Goal: Information Seeking & Learning: Learn about a topic

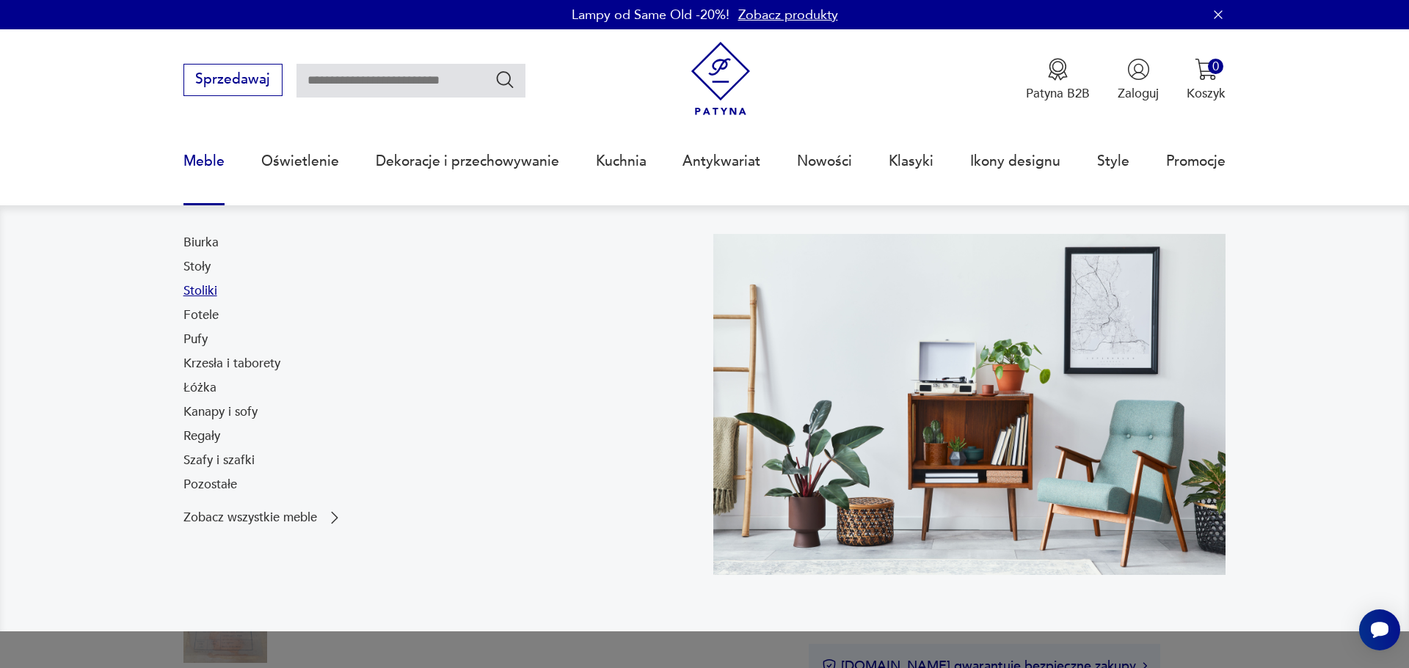
click at [183, 300] on link "Stoliki" at bounding box center [200, 292] width 34 height 18
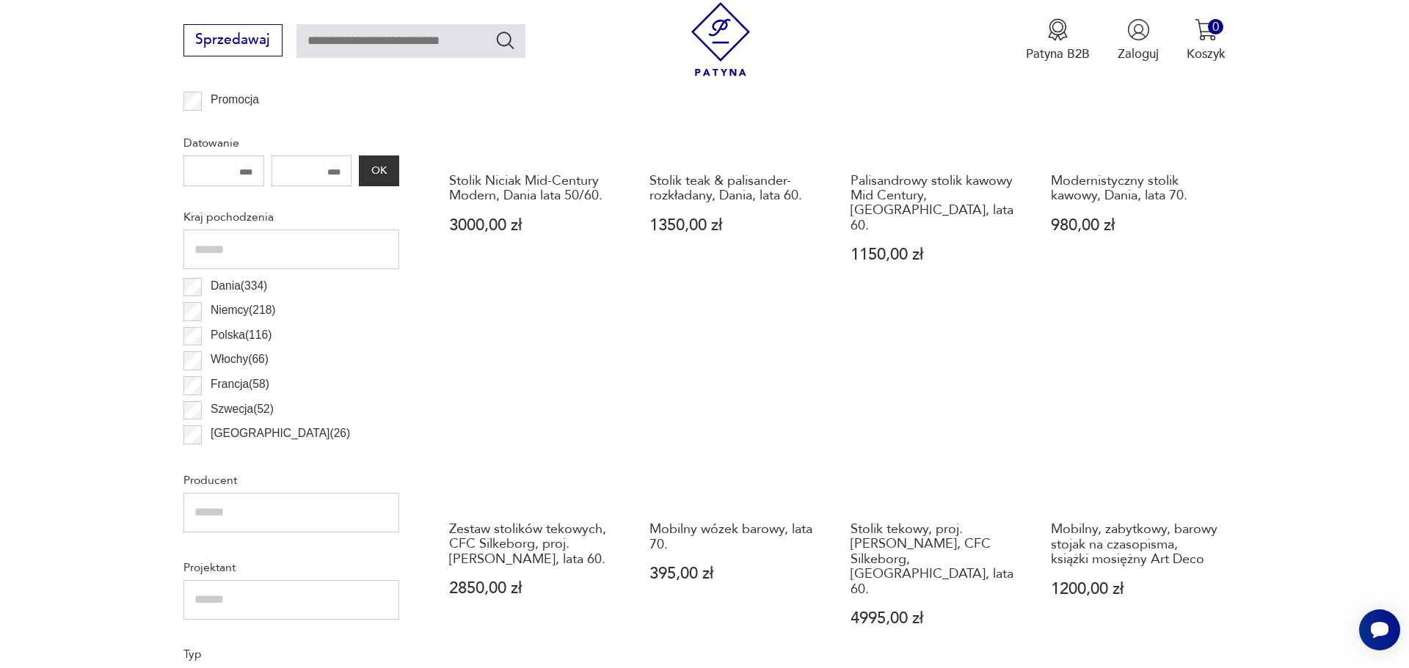
scroll to position [913, 0]
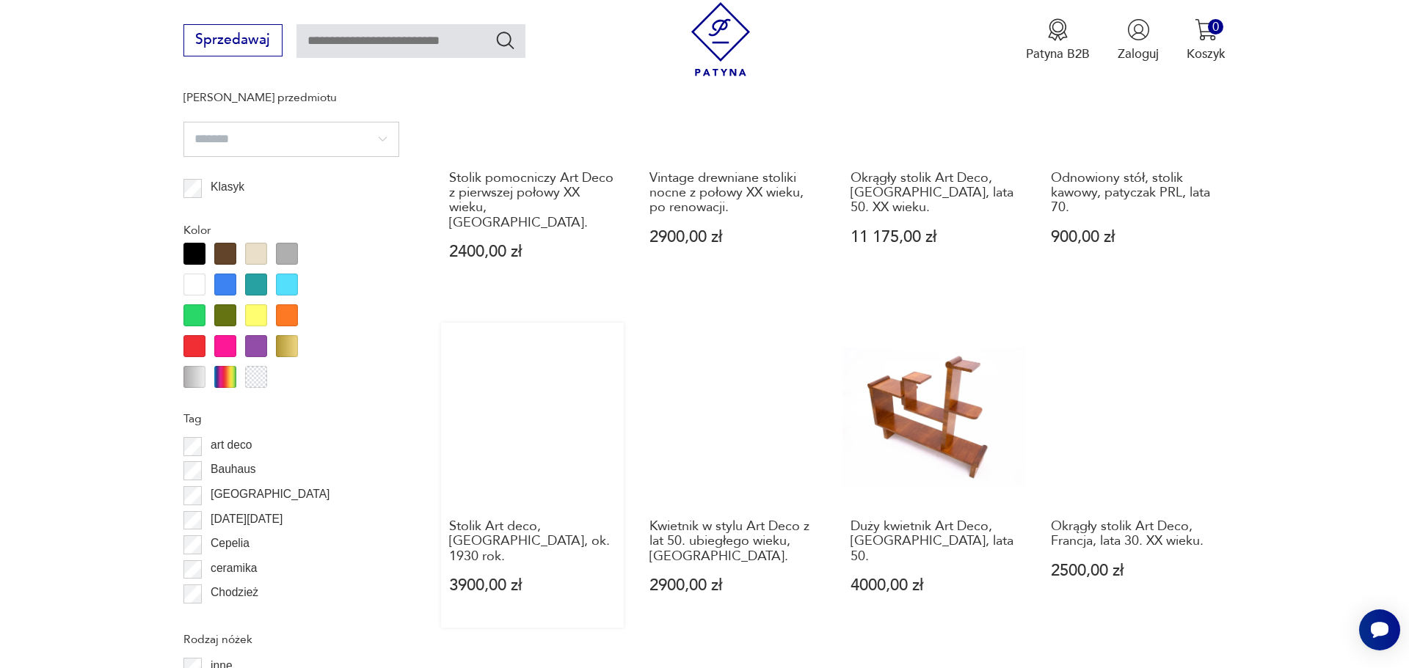
scroll to position [1418, 0]
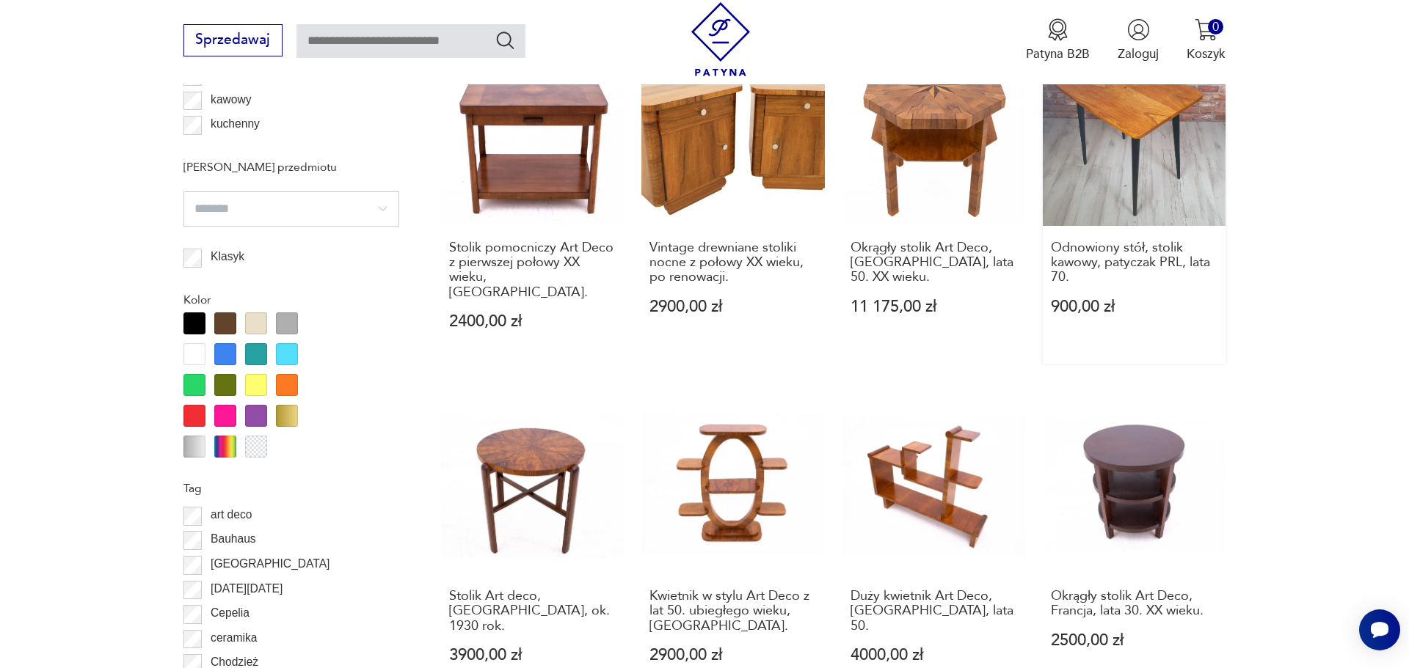
click at [1159, 251] on link "Odnowiony stół, stolik kawowy, patyczak PRL, lata 70. 900,00 zł" at bounding box center [1134, 203] width 183 height 321
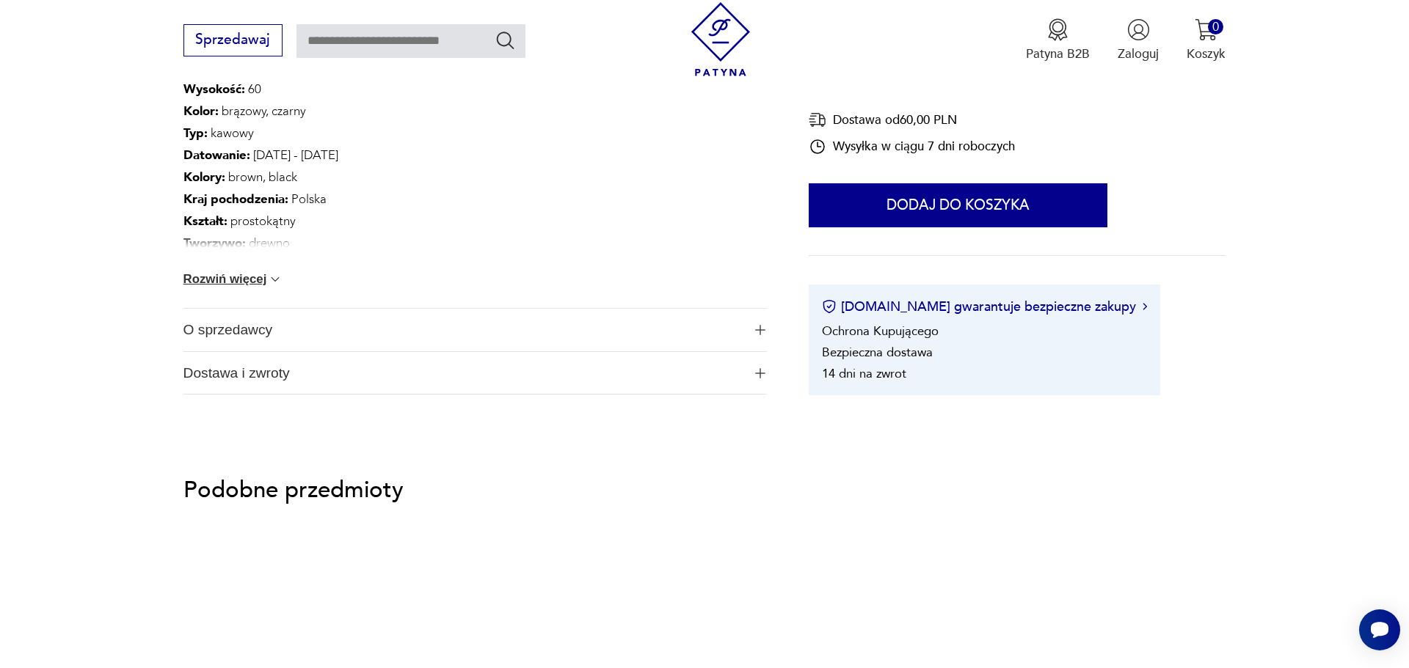
scroll to position [963, 0]
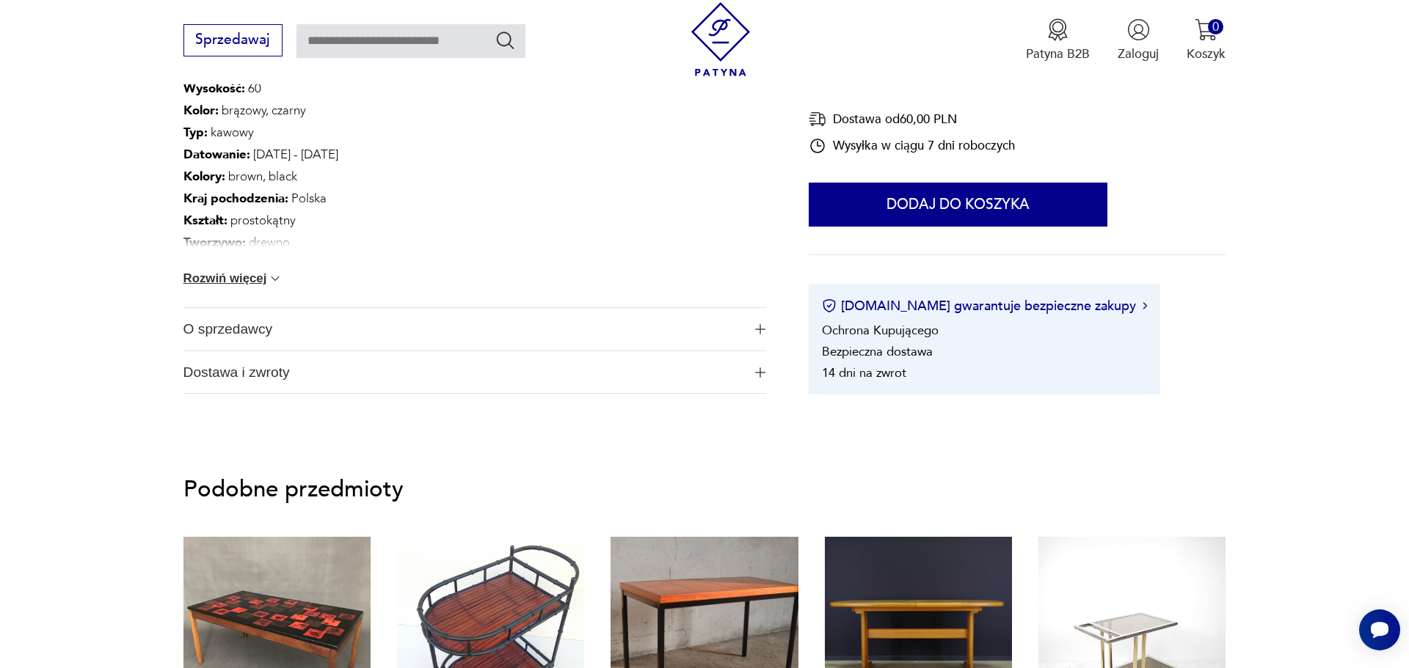
click at [217, 286] on button "Rozwiń więcej" at bounding box center [233, 279] width 100 height 15
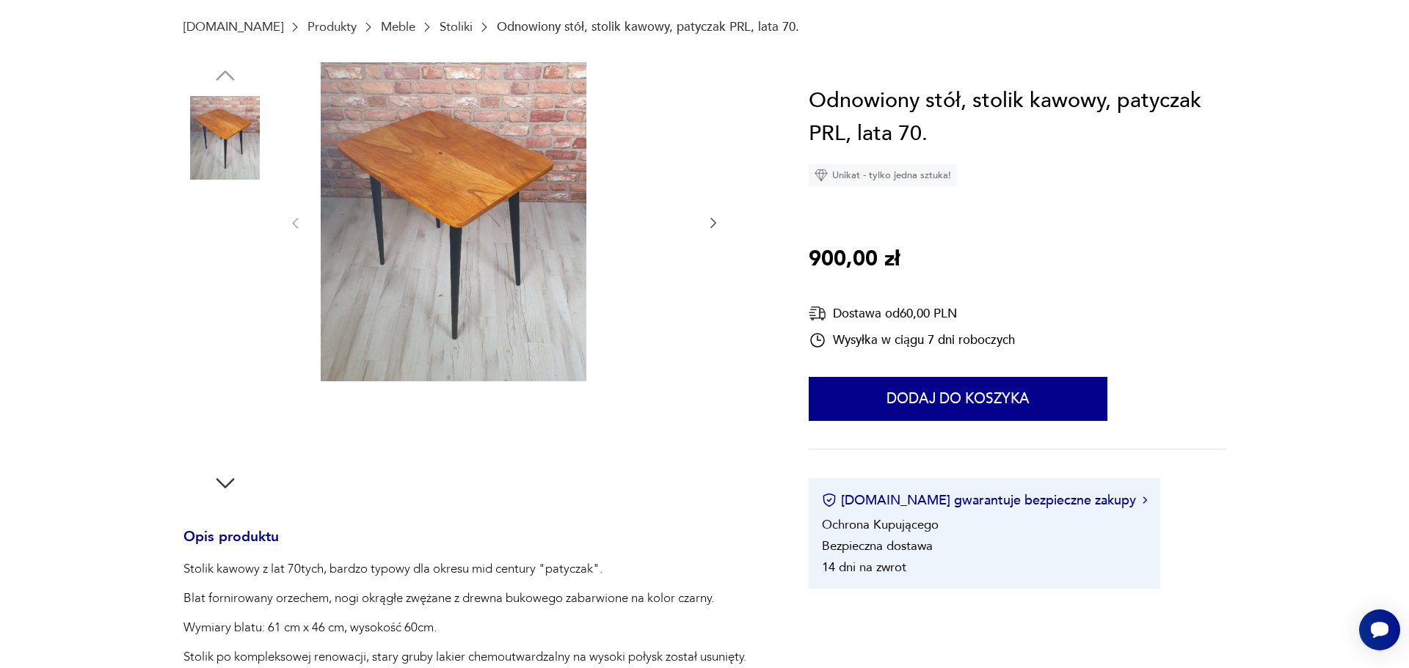
scroll to position [481, 0]
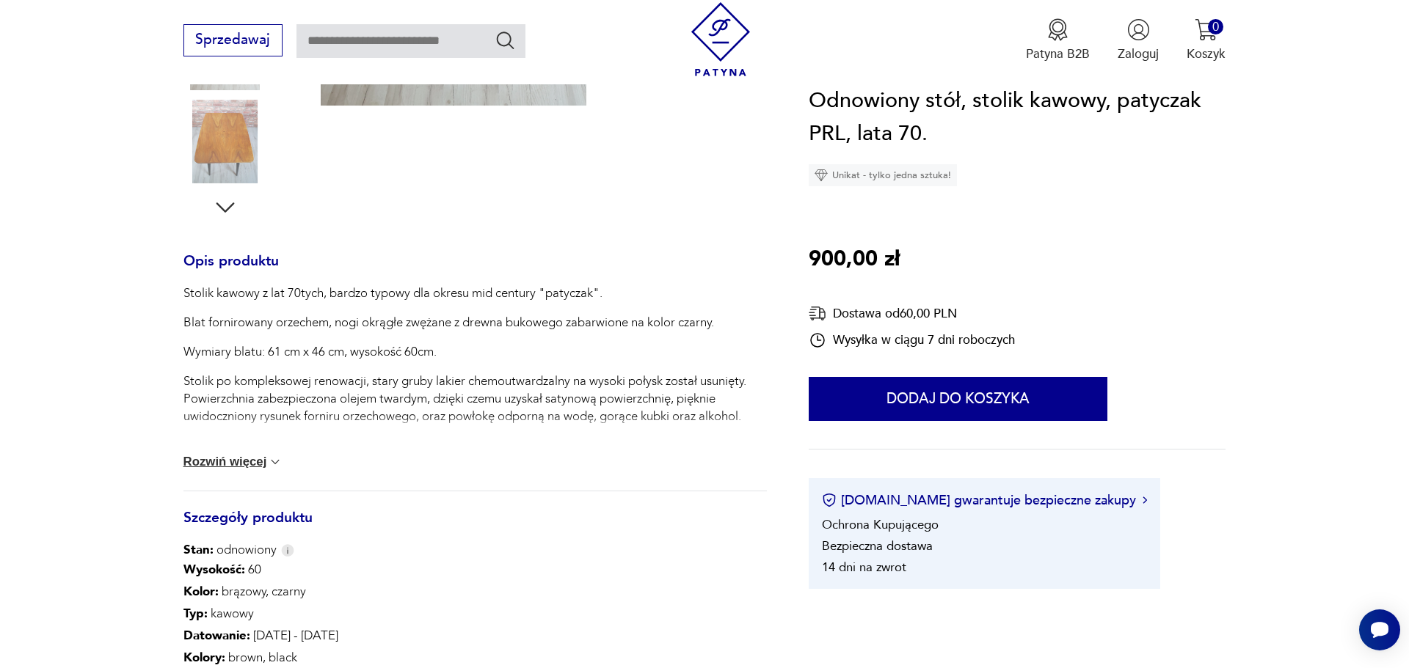
click at [268, 470] on img at bounding box center [275, 462] width 15 height 15
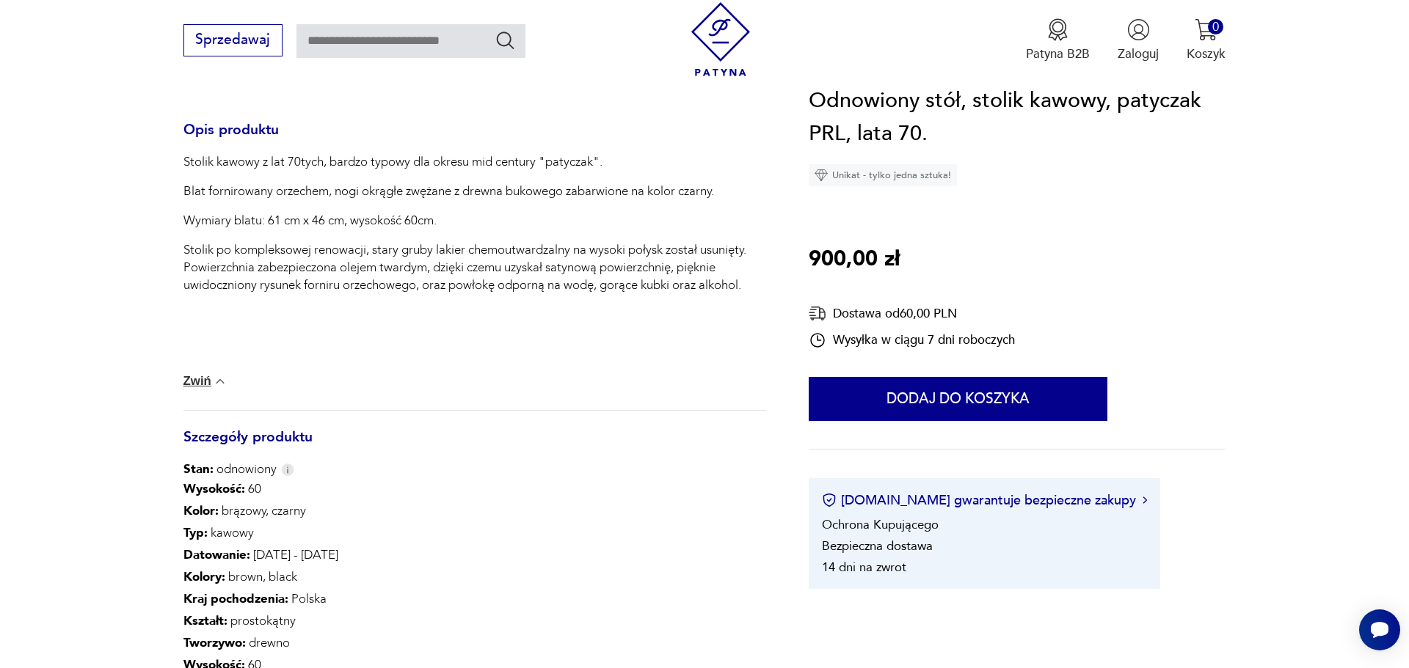
scroll to position [722, 0]
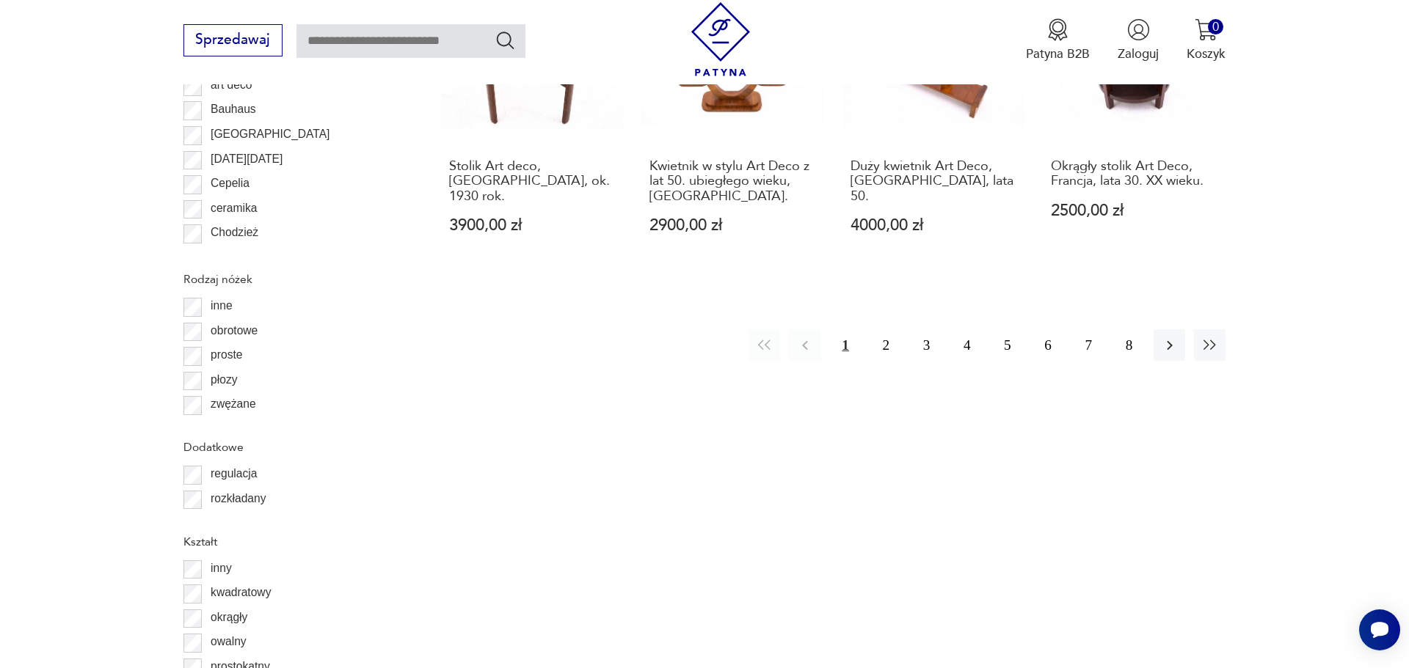
scroll to position [1844, 0]
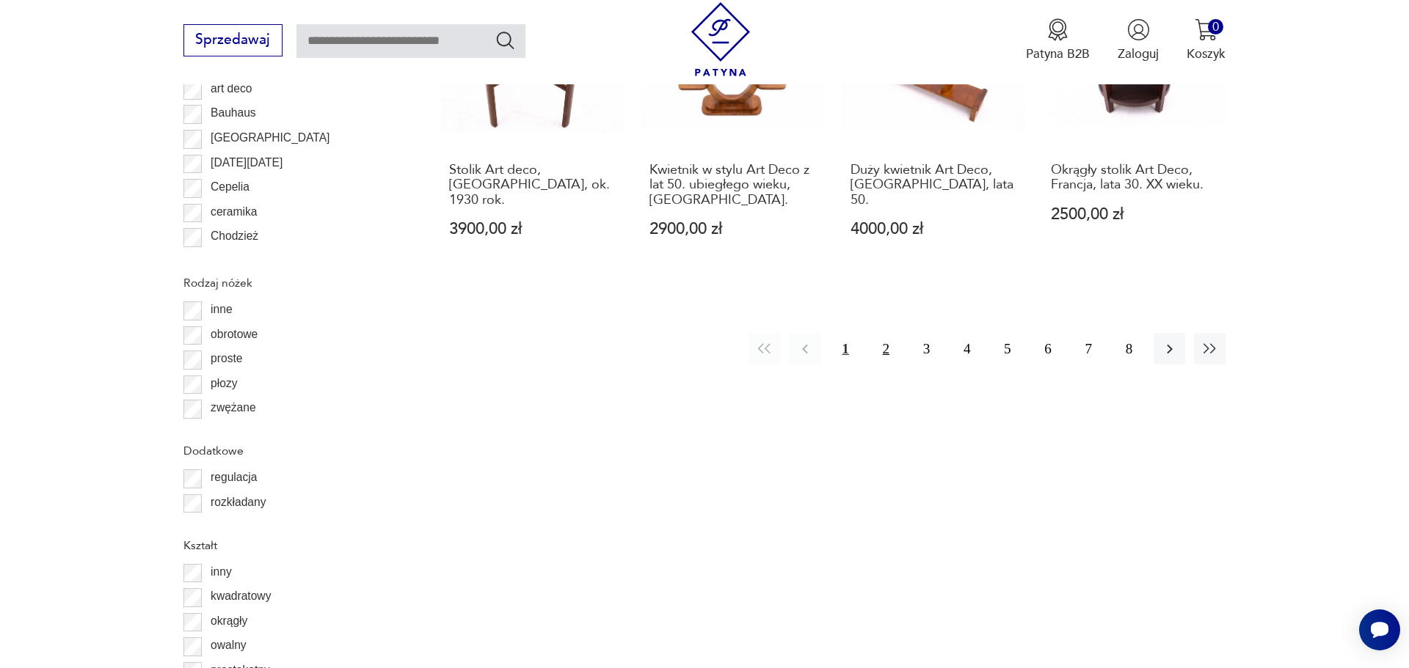
click at [870, 365] on button "2" at bounding box center [886, 349] width 32 height 32
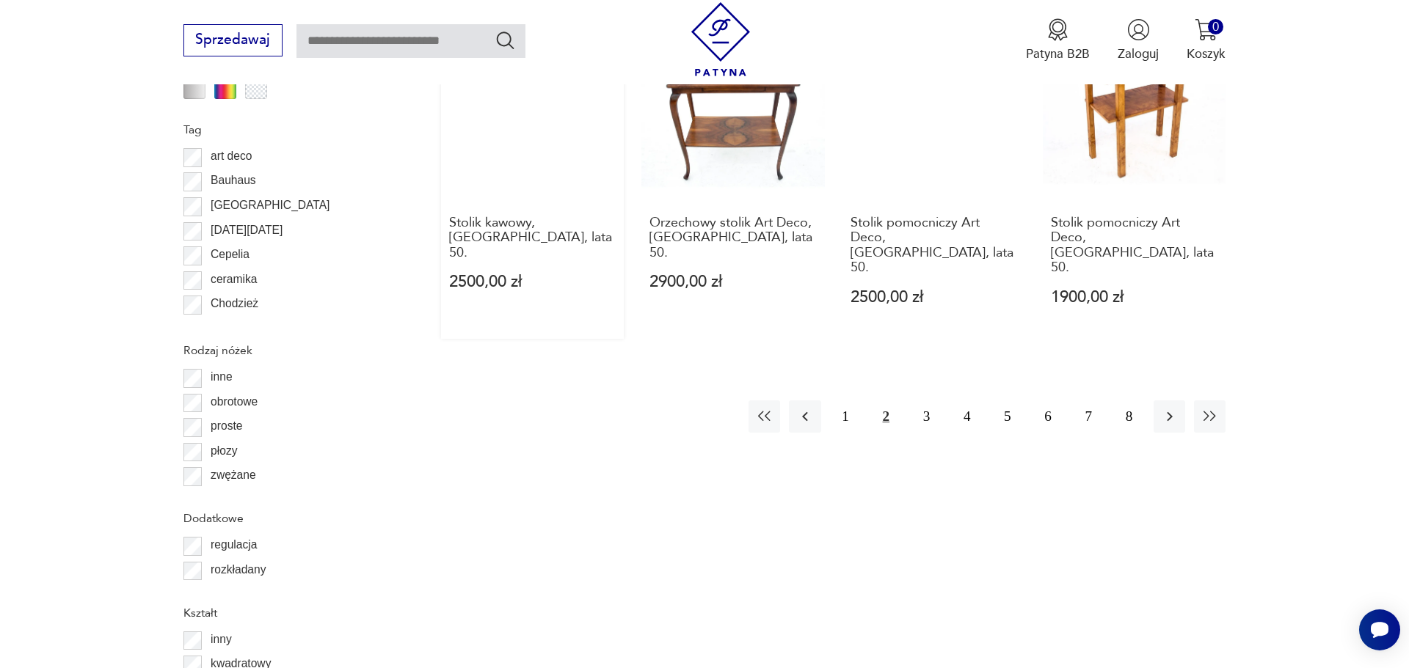
scroll to position [1779, 0]
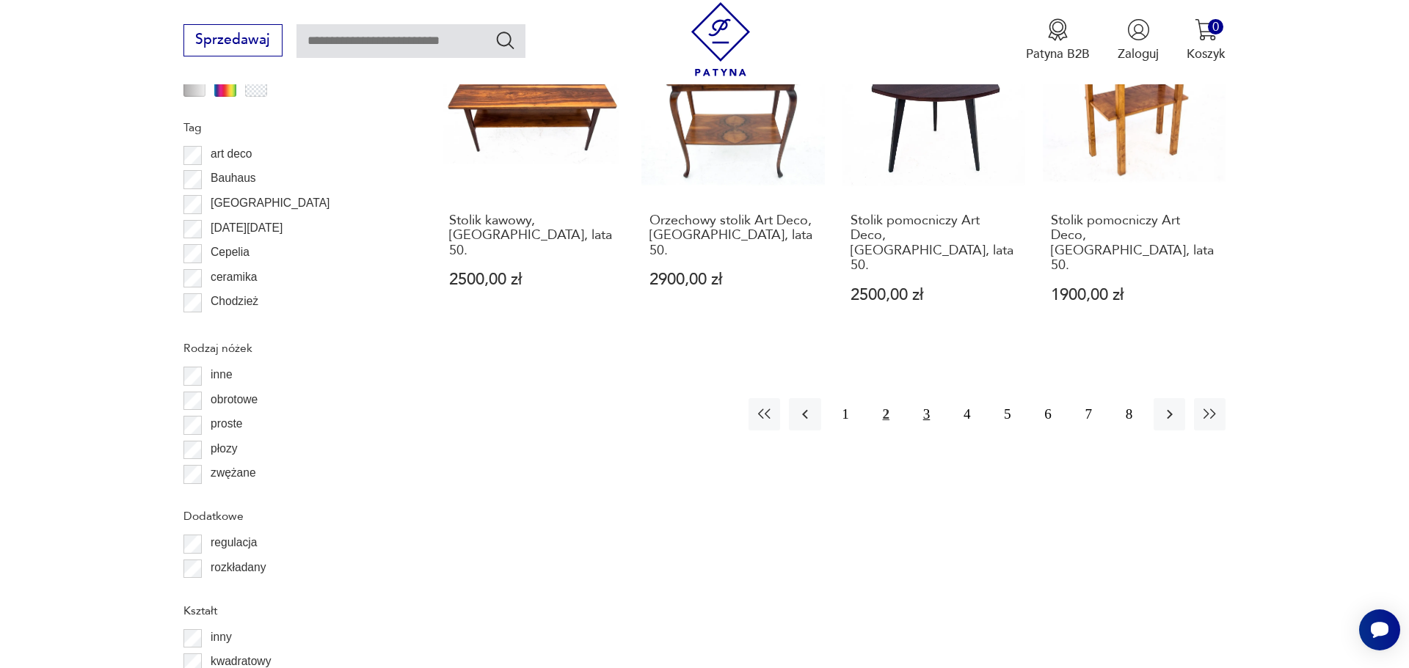
click at [911, 430] on button "3" at bounding box center [927, 414] width 32 height 32
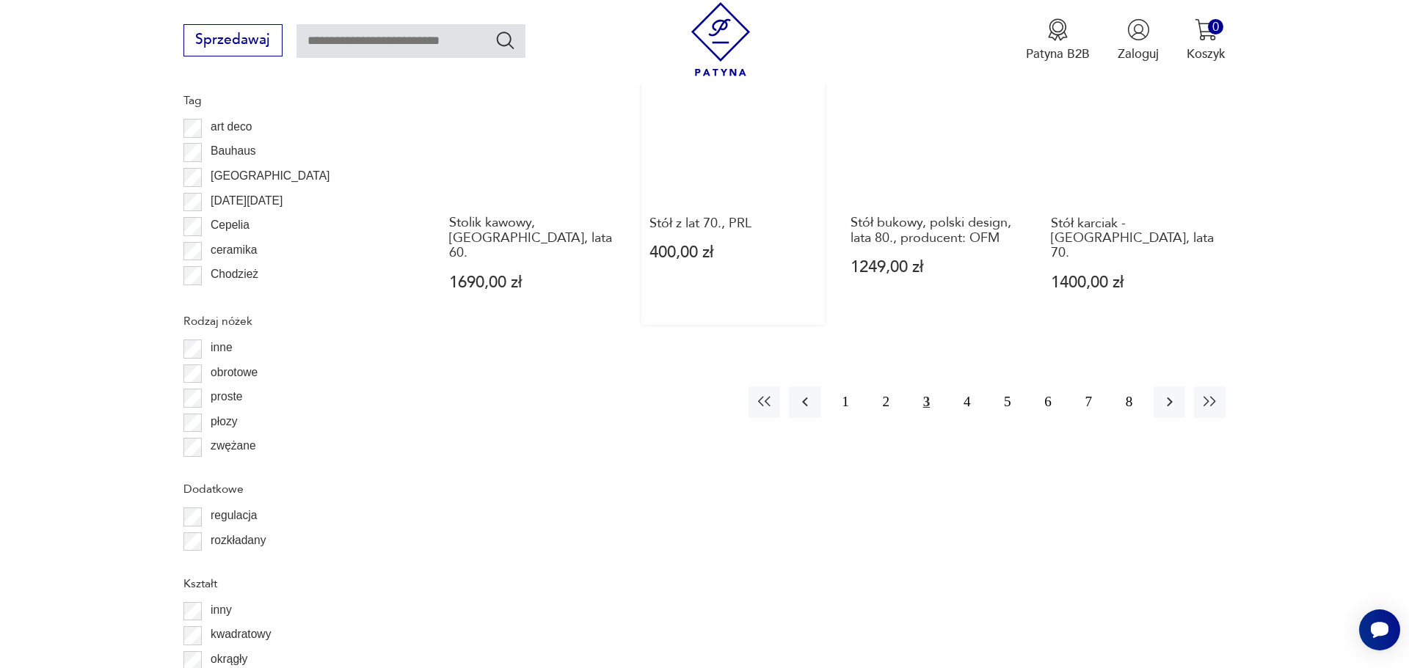
scroll to position [1899, 0]
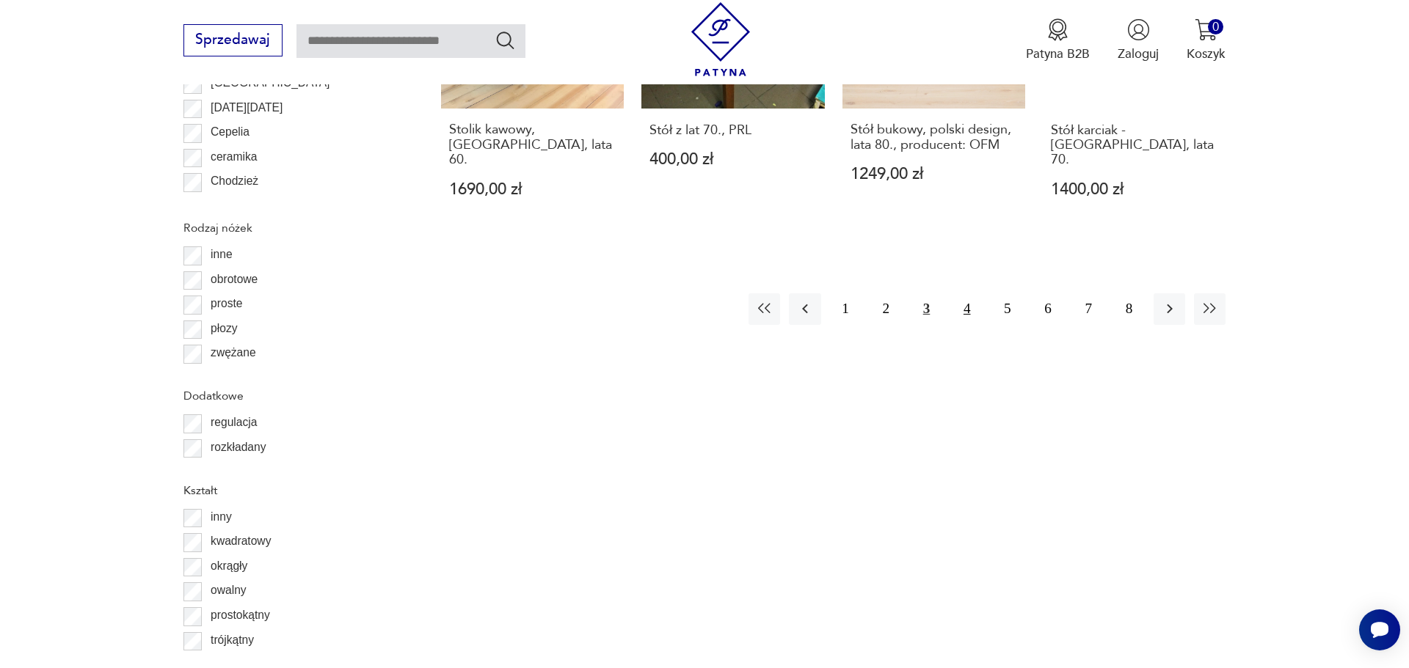
click at [955, 325] on button "4" at bounding box center [967, 310] width 32 height 32
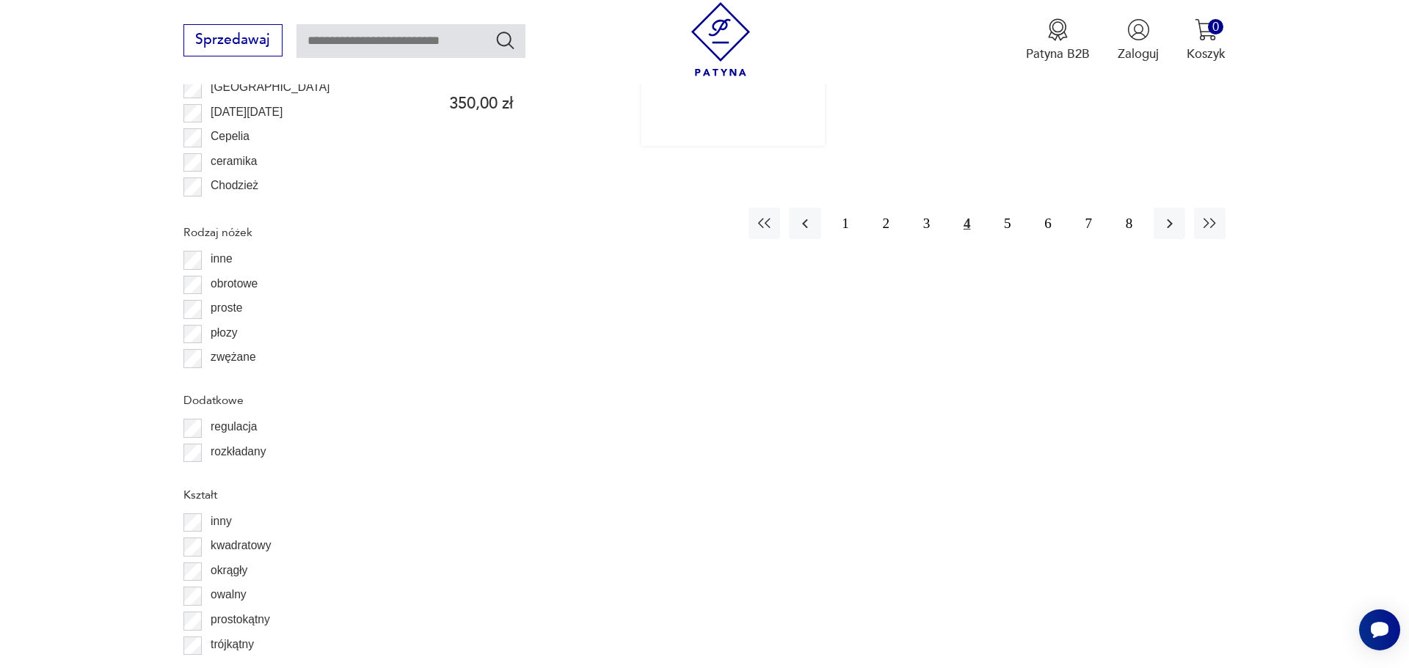
scroll to position [1899, 0]
click at [1005, 235] on button "5" at bounding box center [1007, 219] width 32 height 32
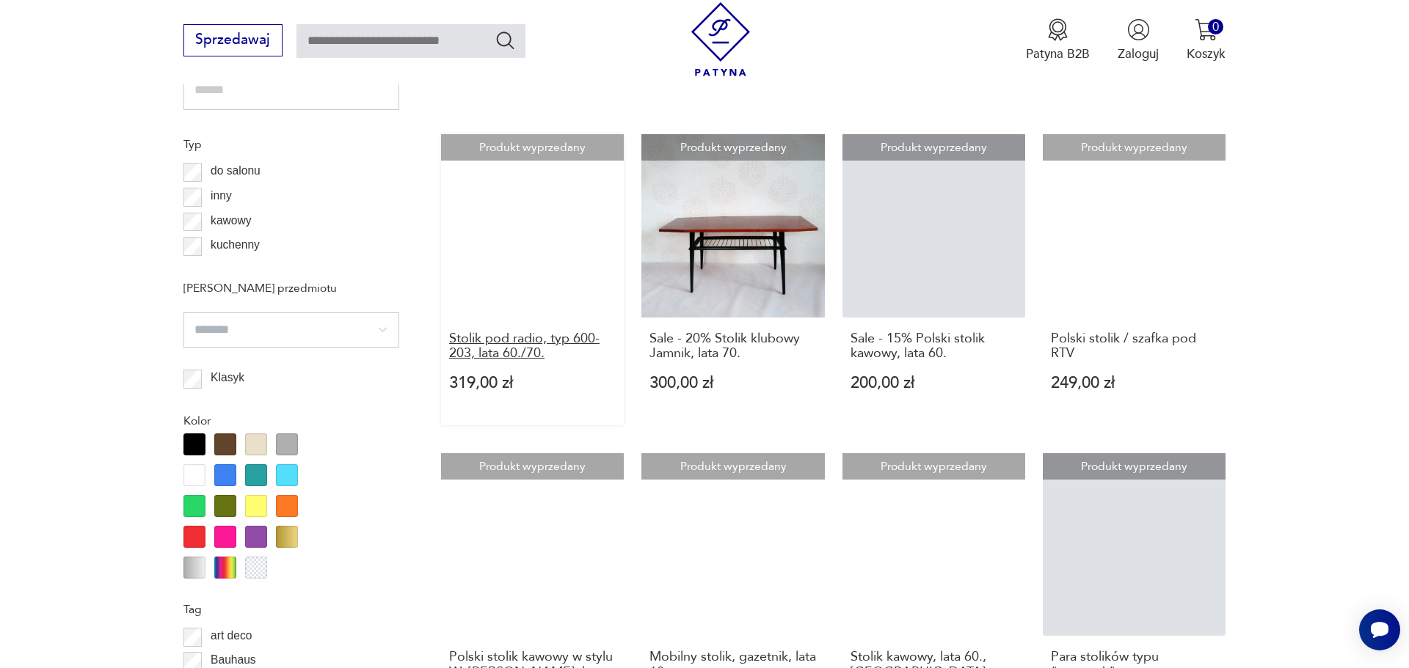
scroll to position [1297, 0]
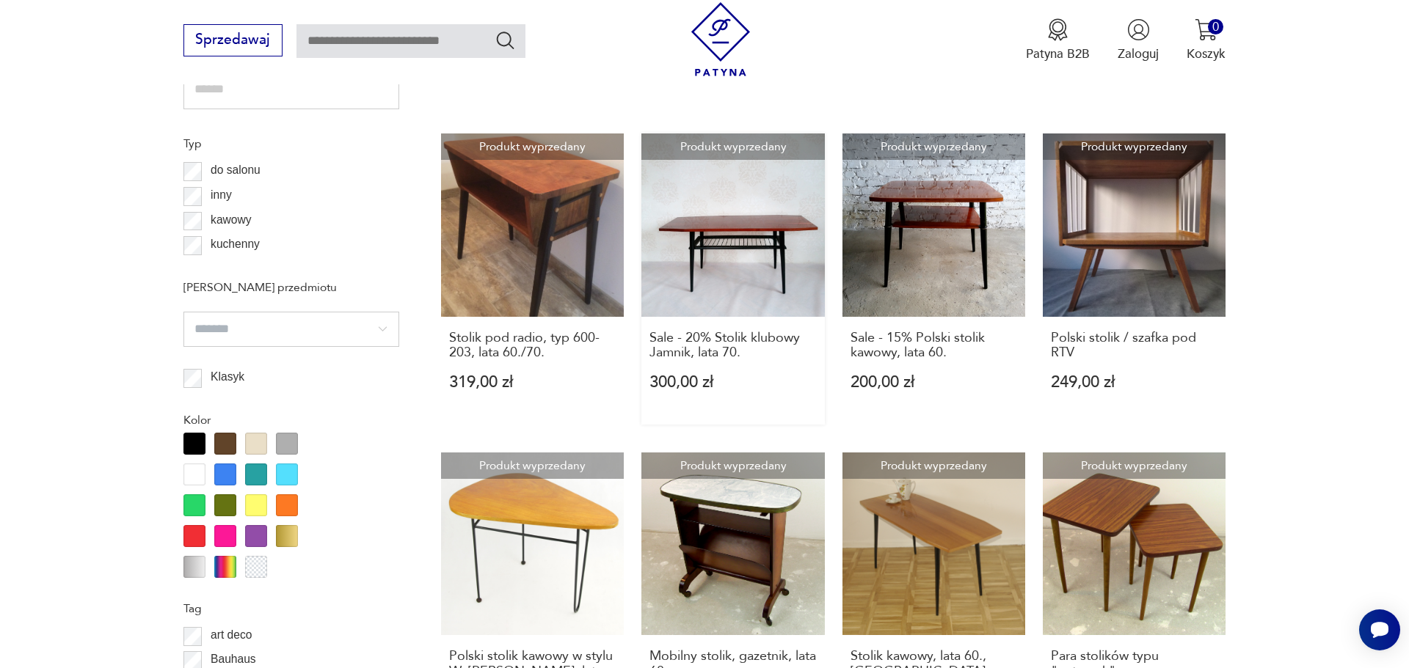
click at [763, 380] on link "Produkt wyprzedany Sale - 20% Stolik klubowy Jamnik, lata 70. 300,00 zł" at bounding box center [732, 279] width 183 height 291
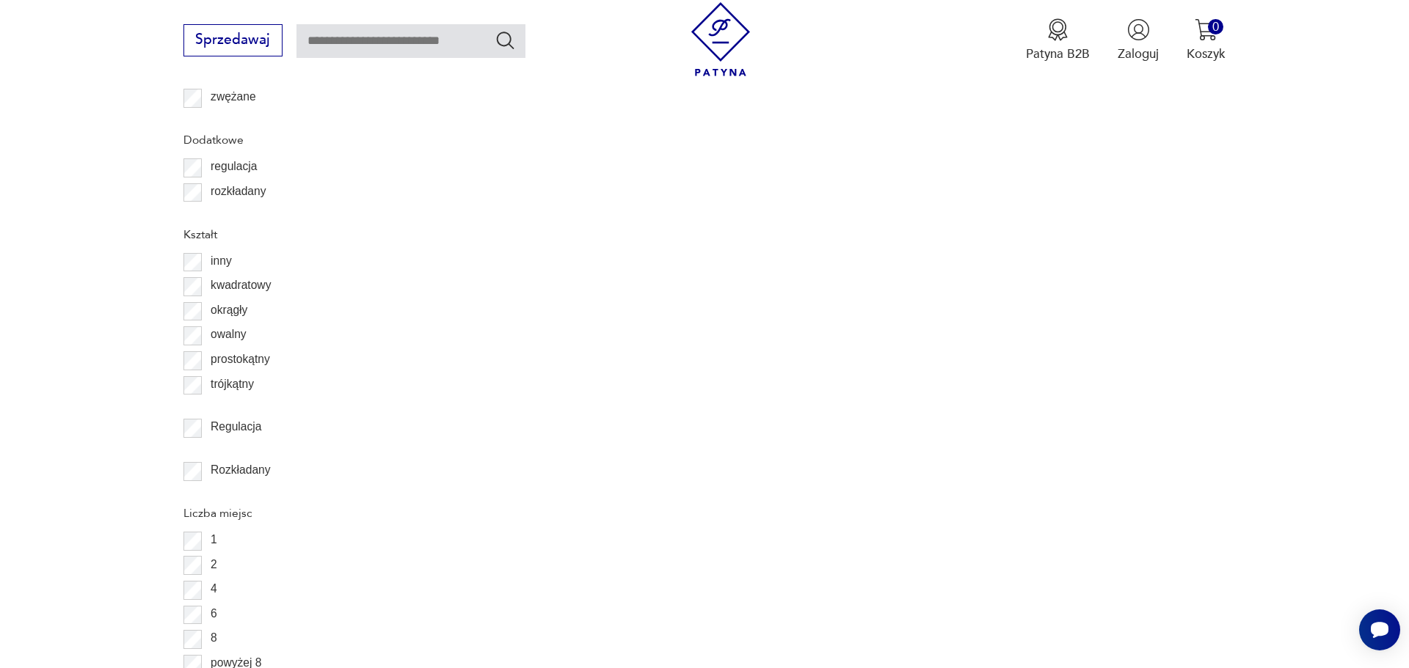
scroll to position [2206, 0]
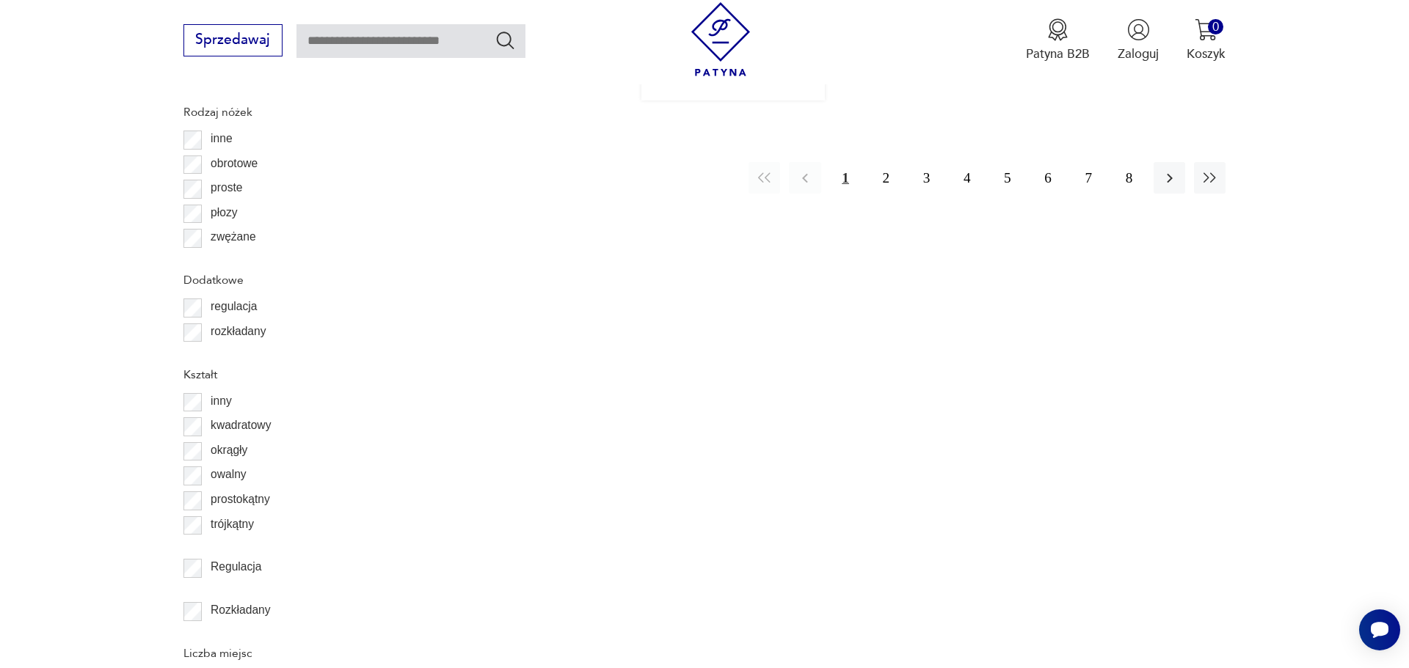
scroll to position [2019, 0]
click at [870, 189] on button "2" at bounding box center [886, 174] width 32 height 32
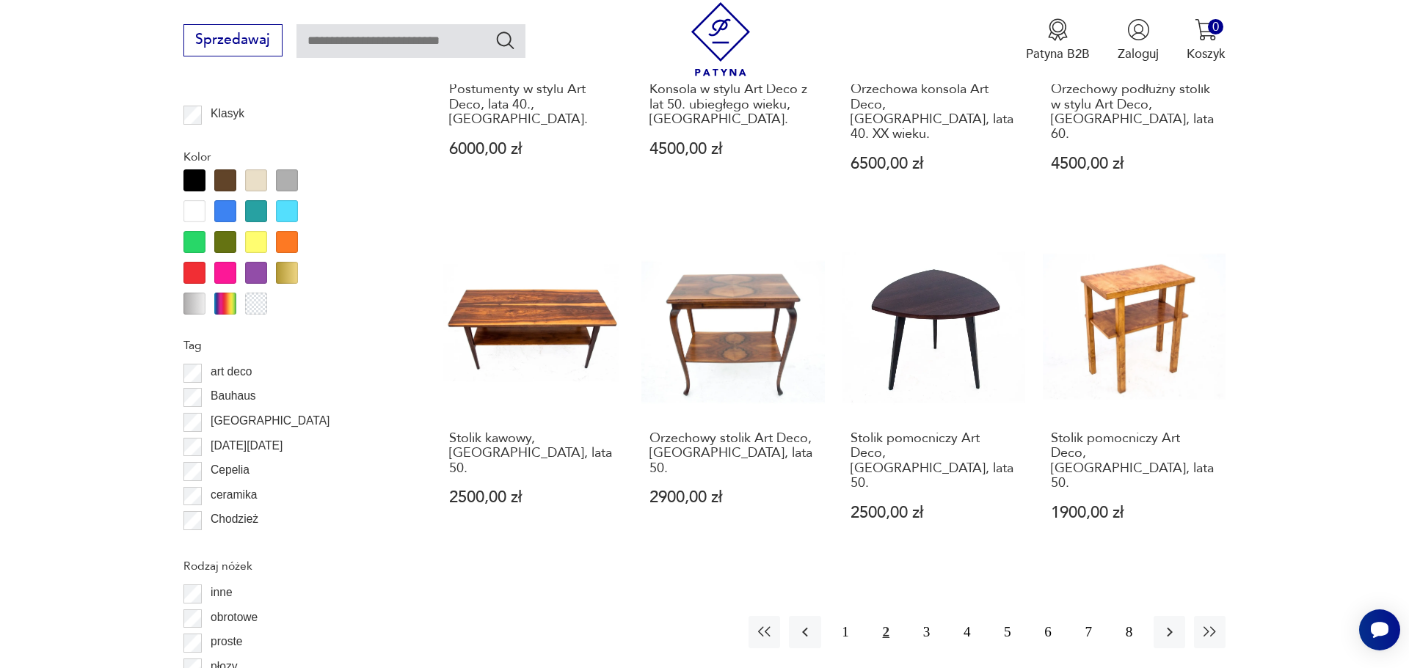
scroll to position [1779, 0]
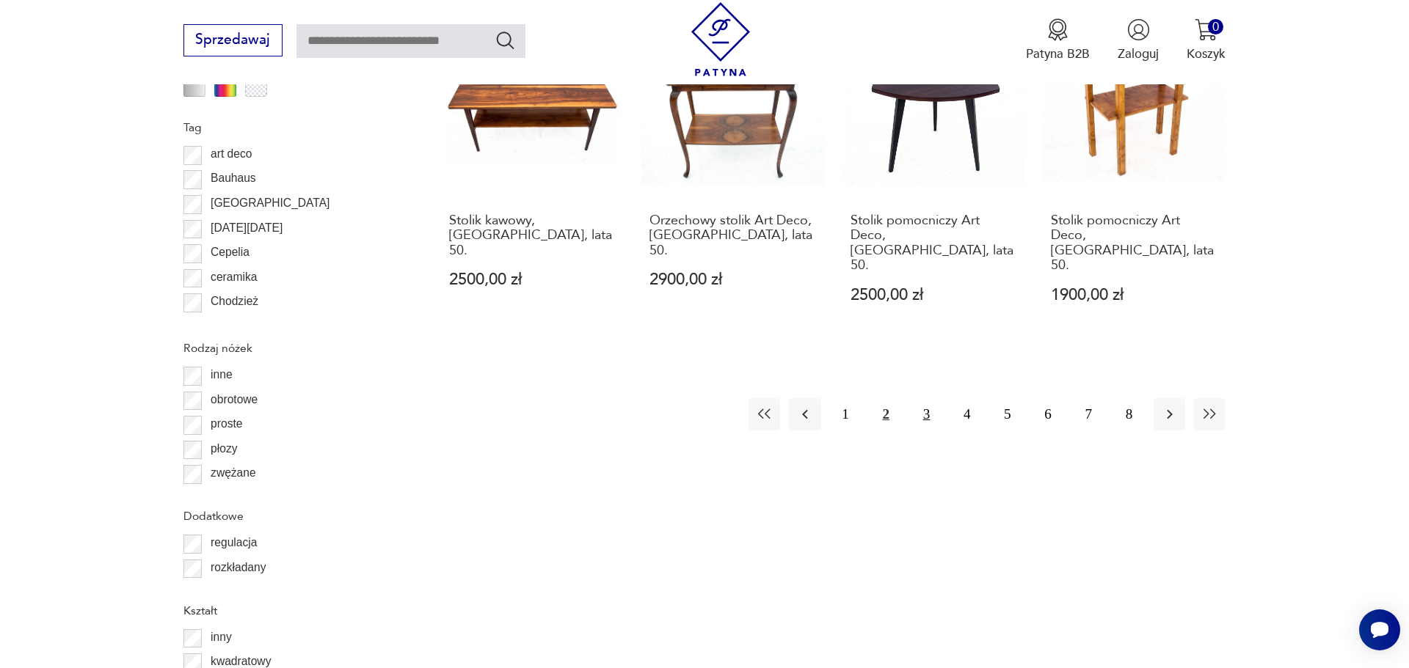
click at [911, 430] on button "3" at bounding box center [927, 414] width 32 height 32
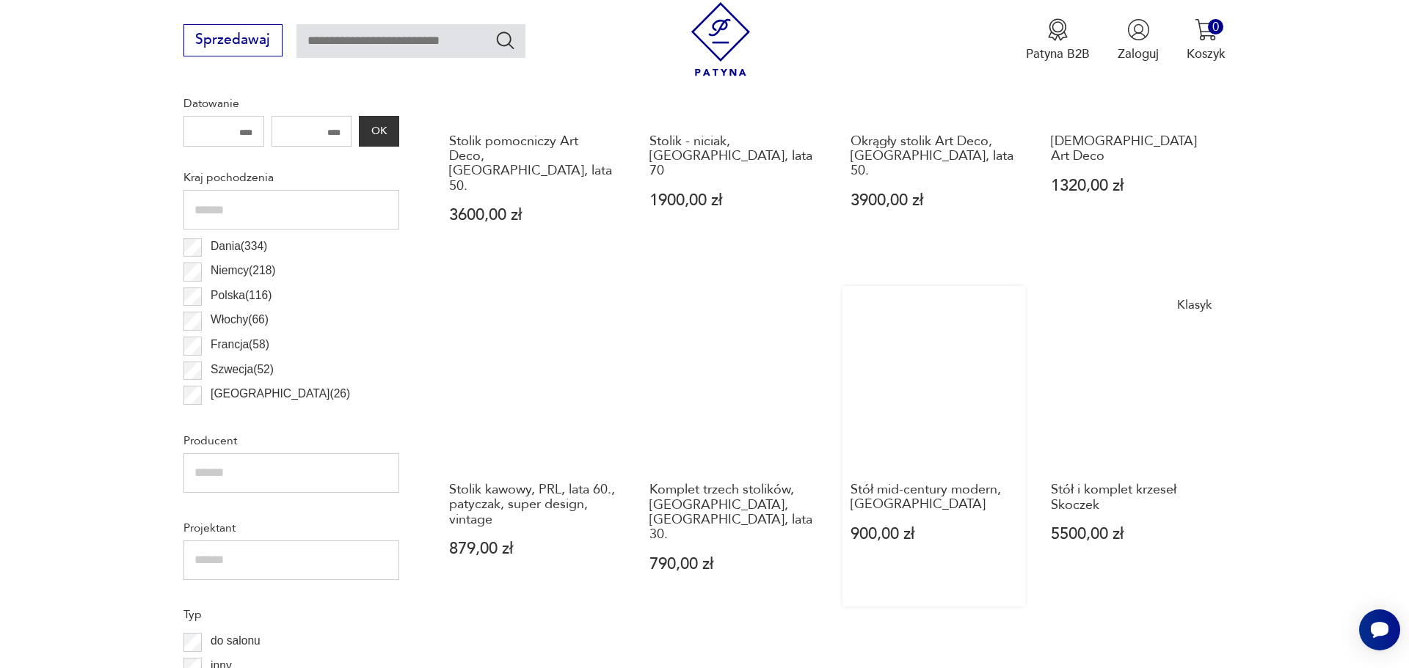
scroll to position [936, 0]
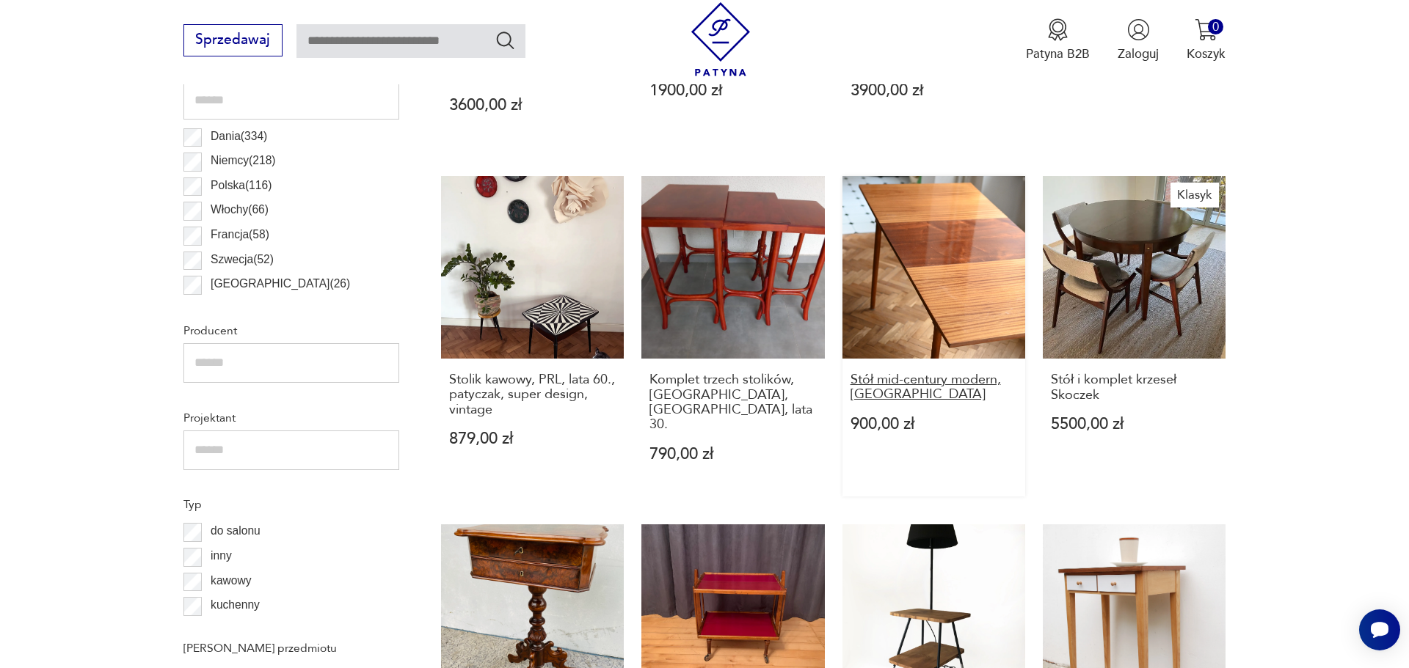
click at [925, 403] on h3 "Stół mid-century modern, [GEOGRAPHIC_DATA]" at bounding box center [933, 388] width 167 height 30
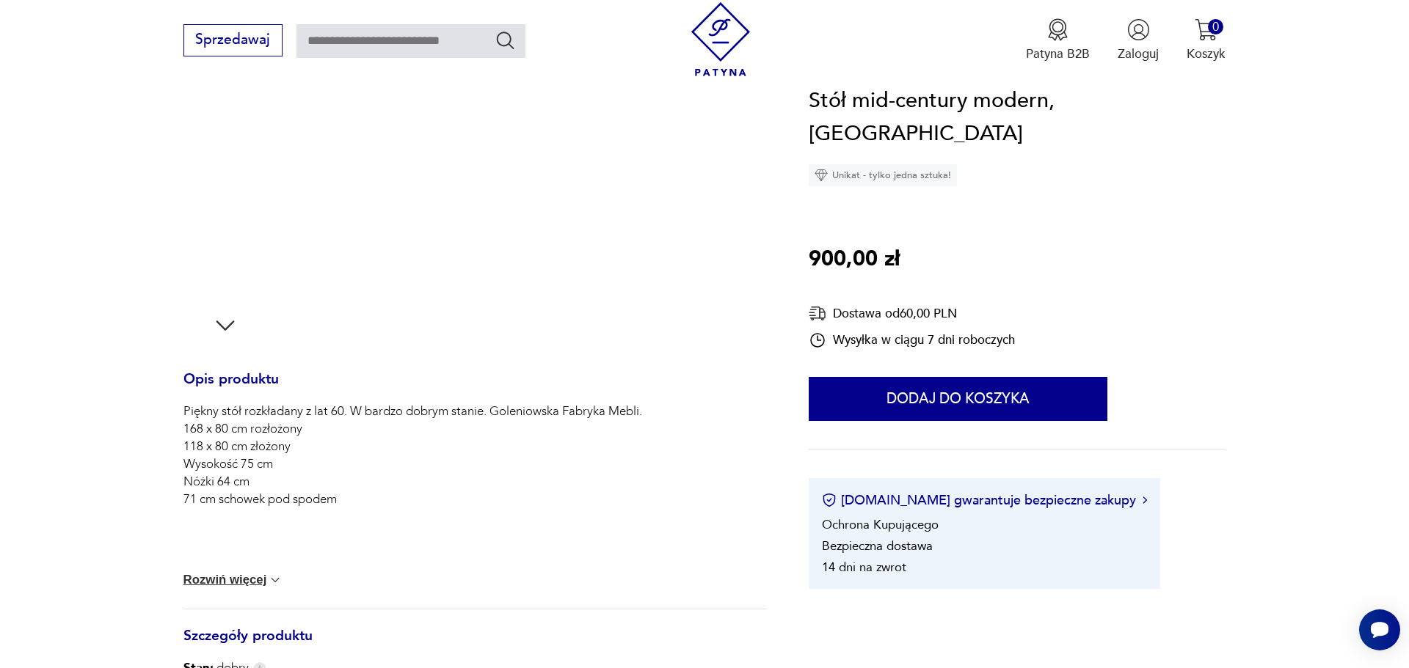
scroll to position [481, 0]
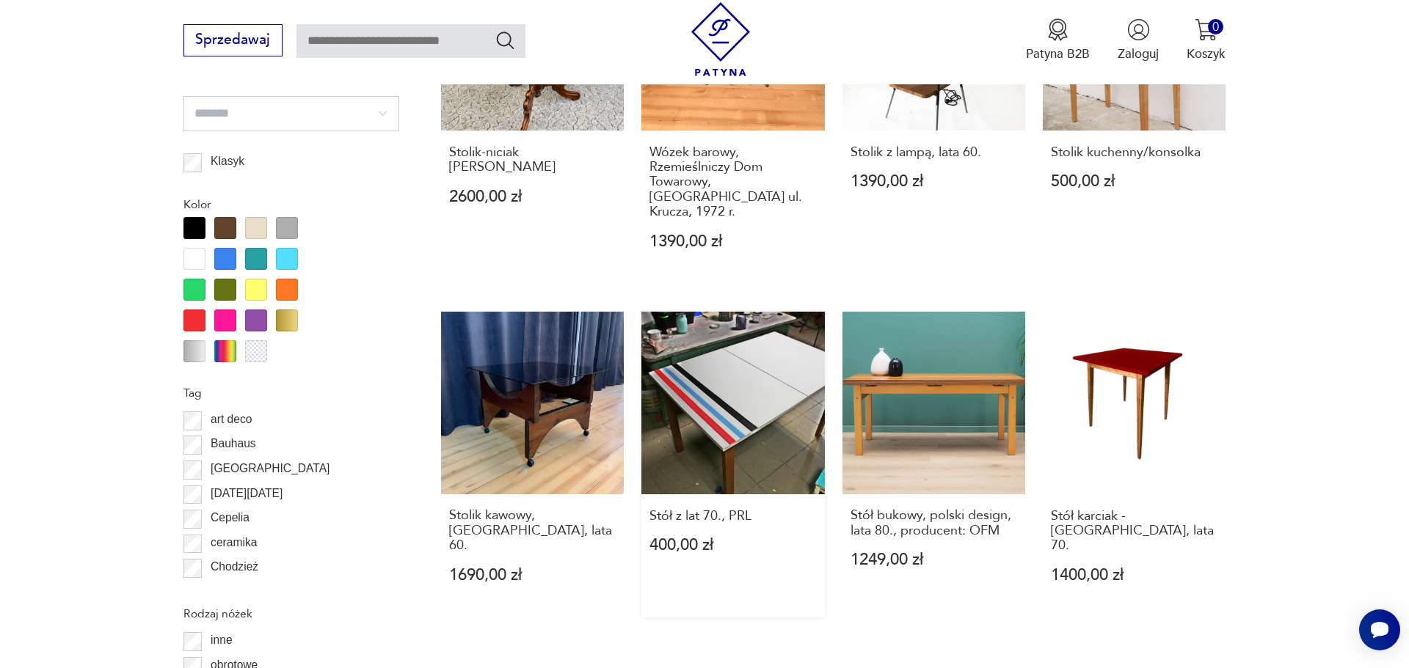
scroll to position [1657, 0]
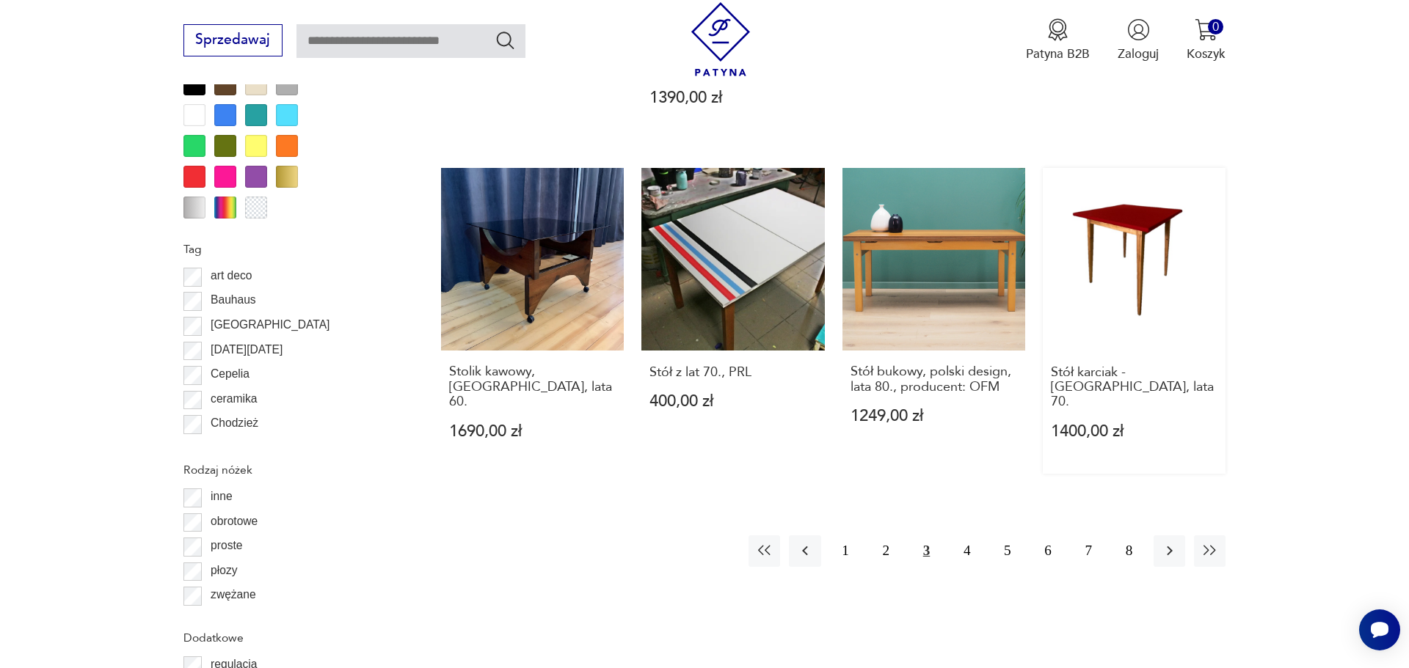
click at [1165, 357] on link "Stół karciak - [GEOGRAPHIC_DATA], lata 70. 1400,00 zł" at bounding box center [1134, 321] width 183 height 306
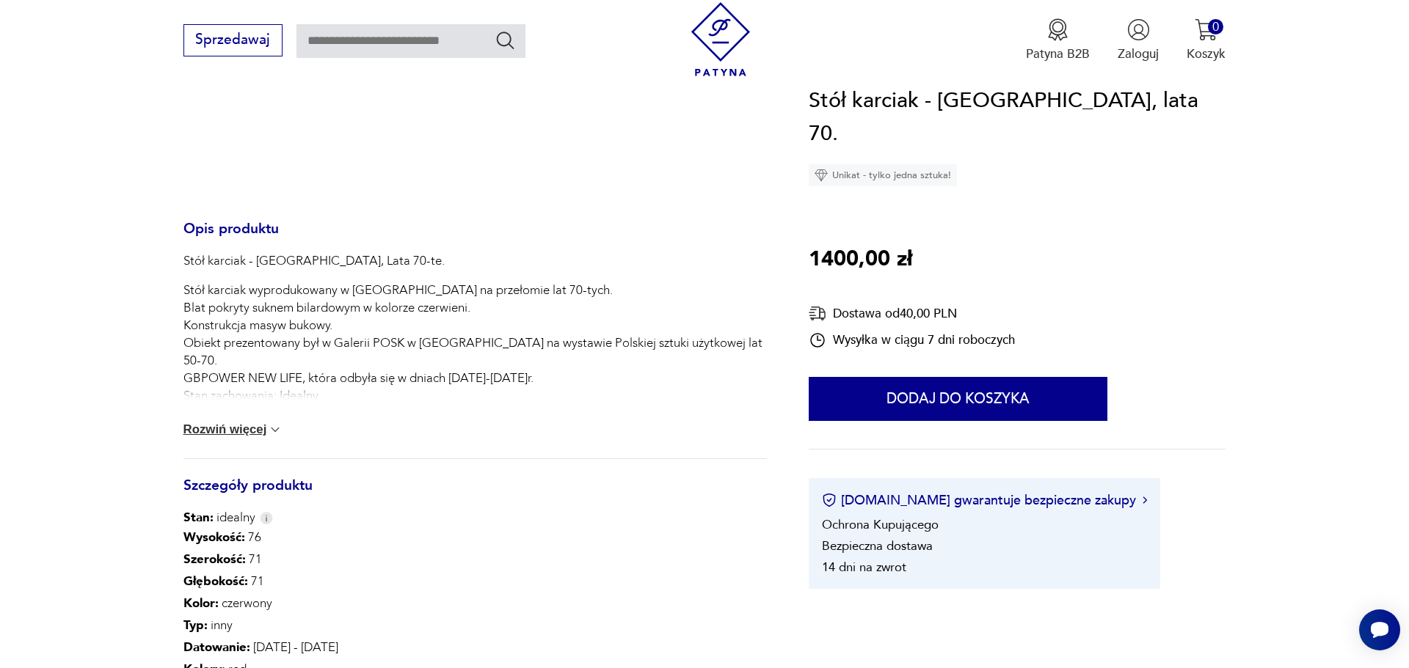
scroll to position [481, 0]
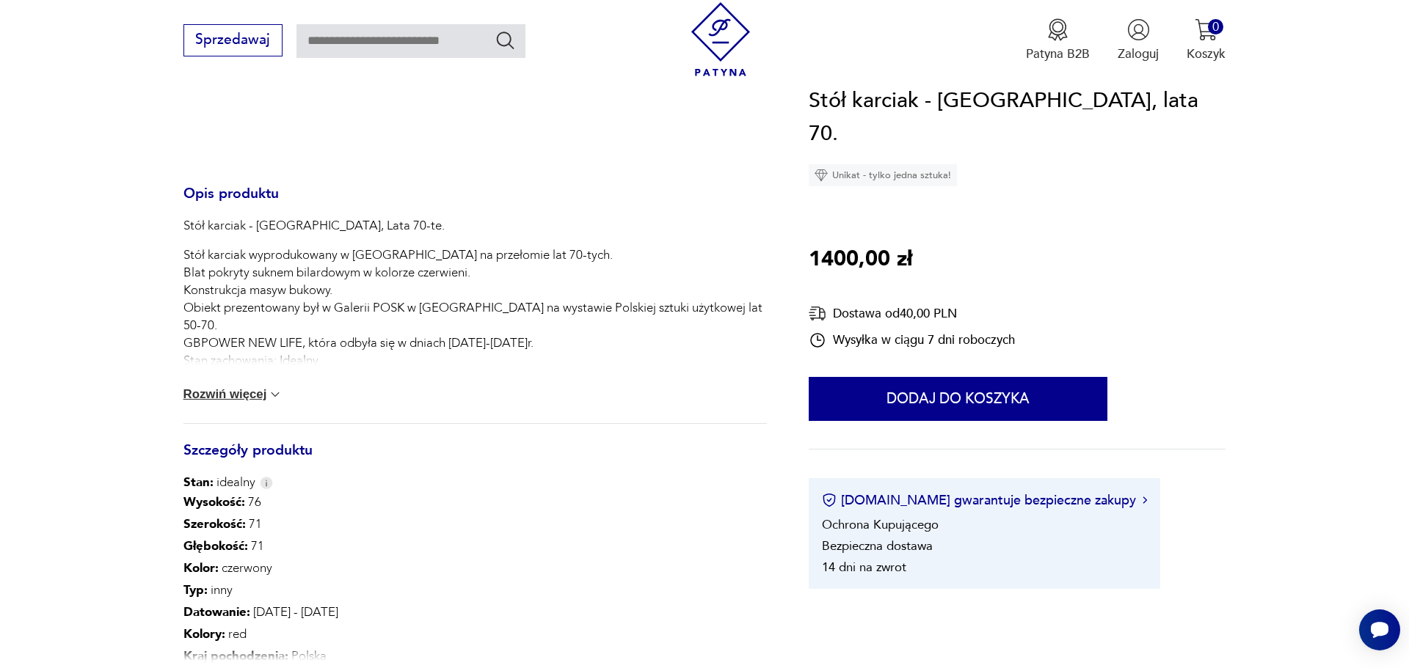
click at [226, 402] on button "Rozwiń więcej" at bounding box center [233, 394] width 100 height 15
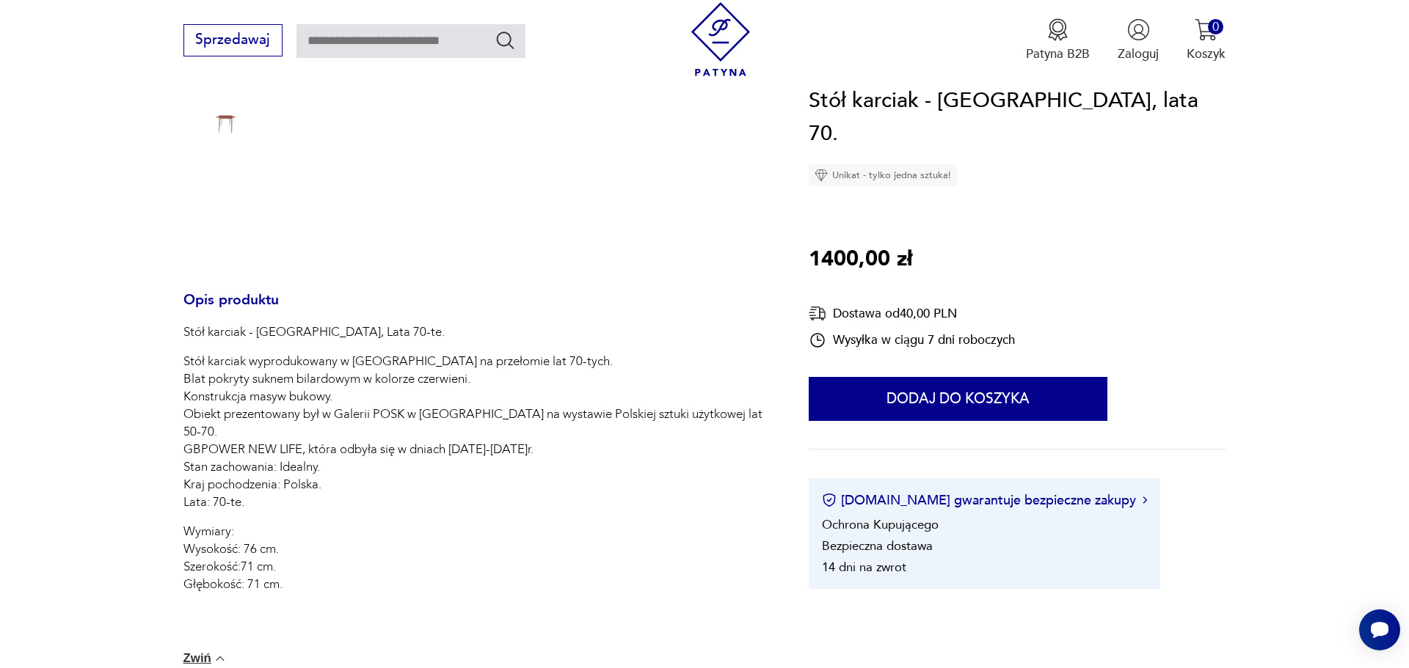
scroll to position [241, 0]
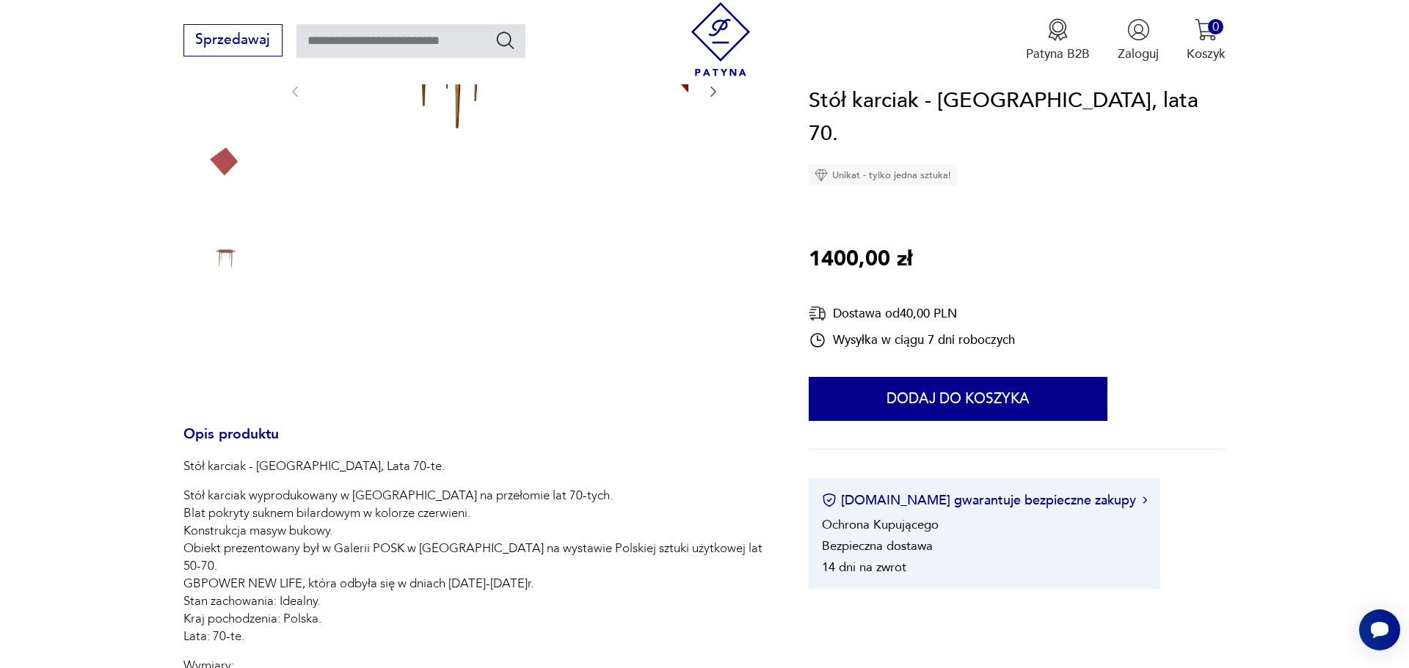
click at [706, 99] on icon "button" at bounding box center [713, 91] width 15 height 15
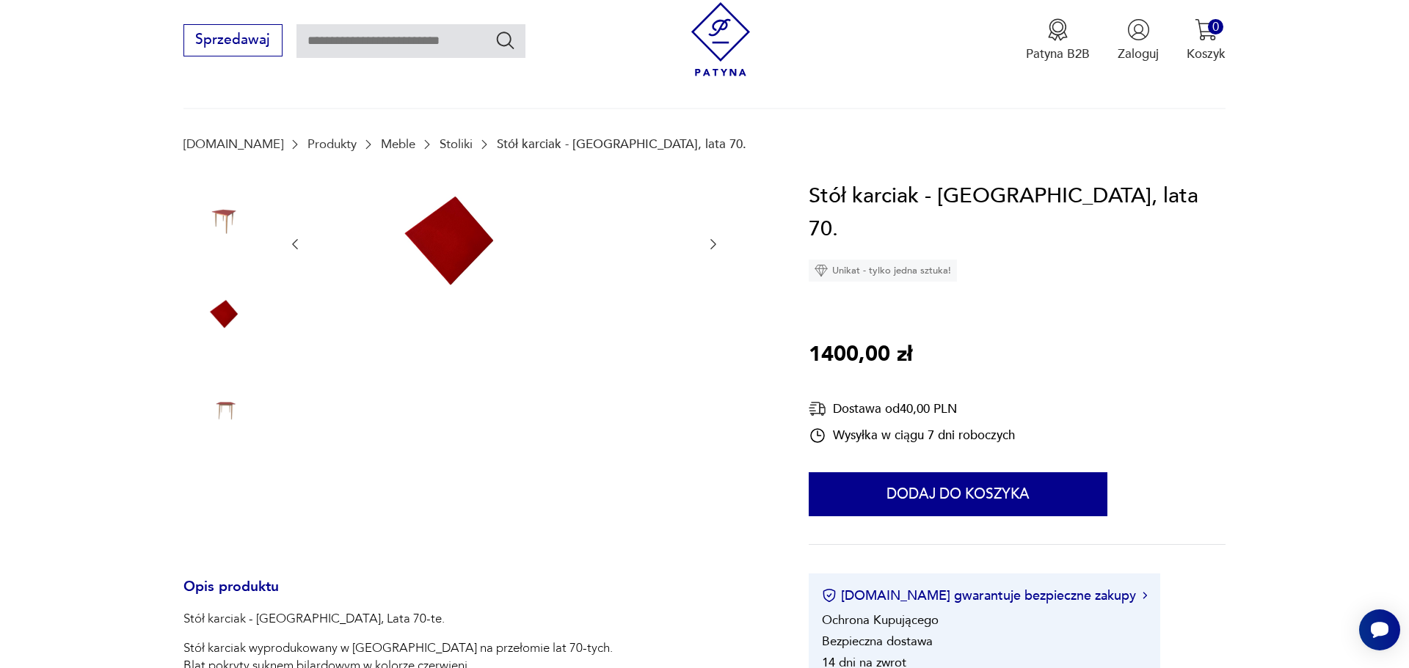
scroll to position [0, 0]
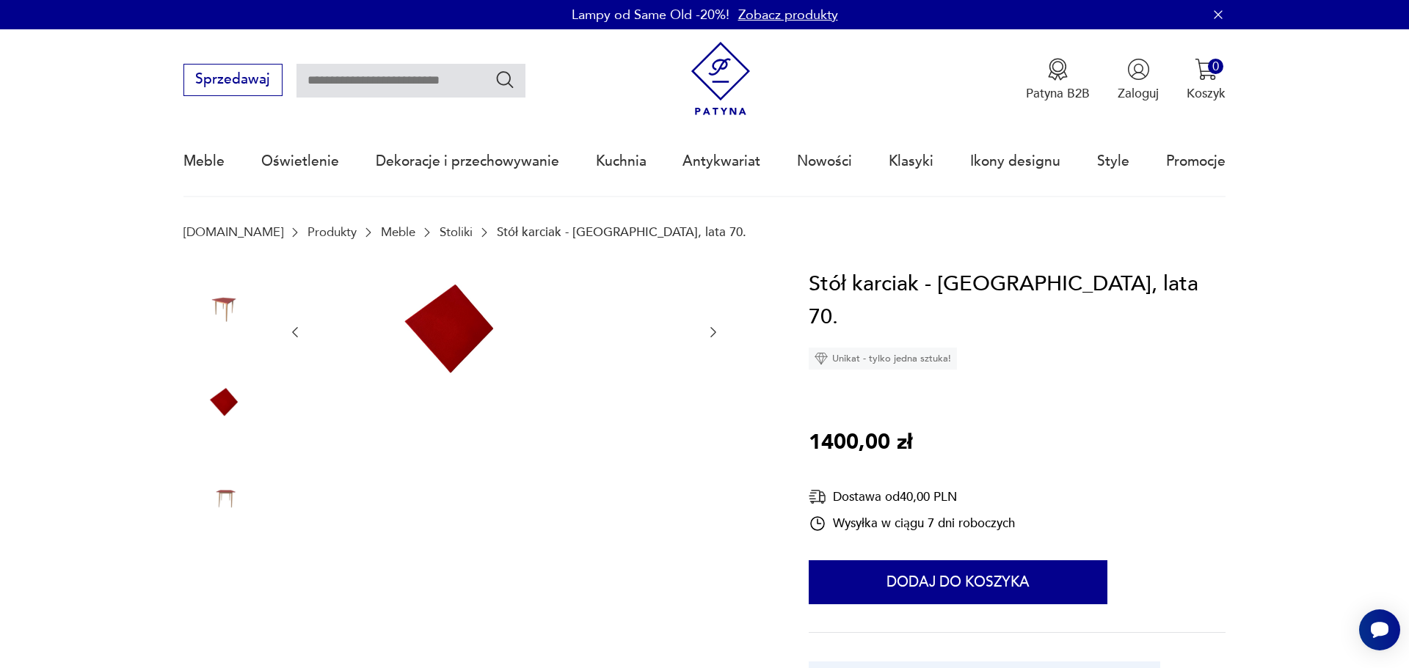
click at [706, 340] on icon "button" at bounding box center [713, 332] width 15 height 15
